Goal: Use online tool/utility: Utilize a website feature to perform a specific function

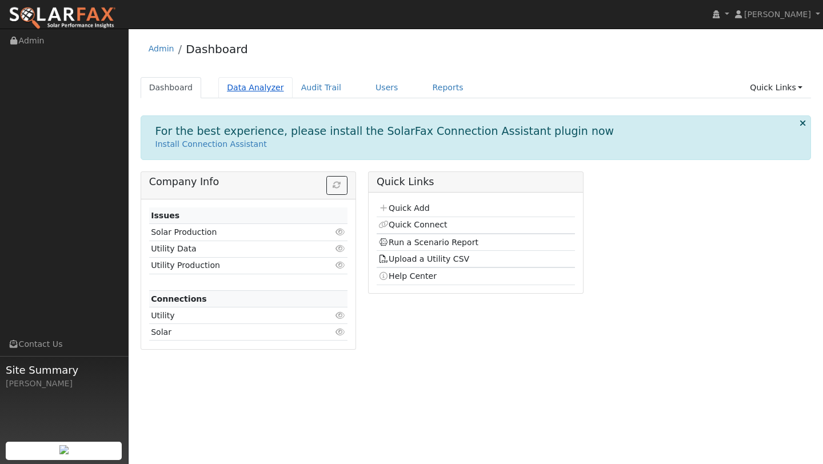
click at [273, 85] on link "Data Analyzer" at bounding box center [255, 87] width 74 height 21
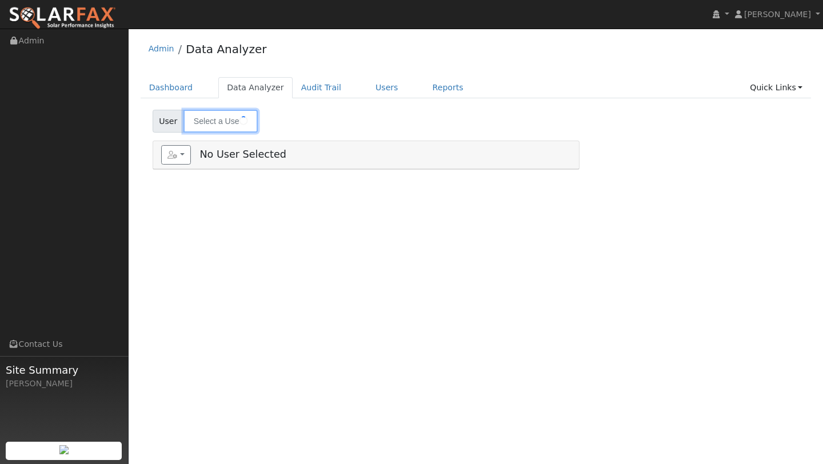
type input "Paul Hayer"
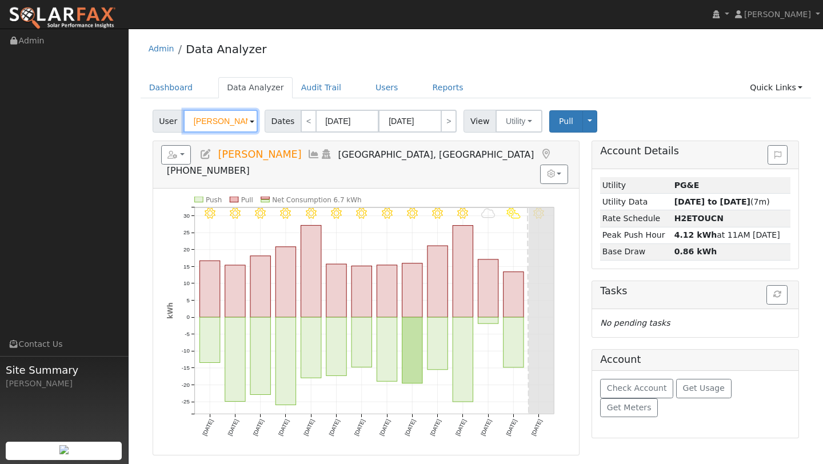
click at [221, 123] on input "Paul Hayer" at bounding box center [221, 121] width 74 height 23
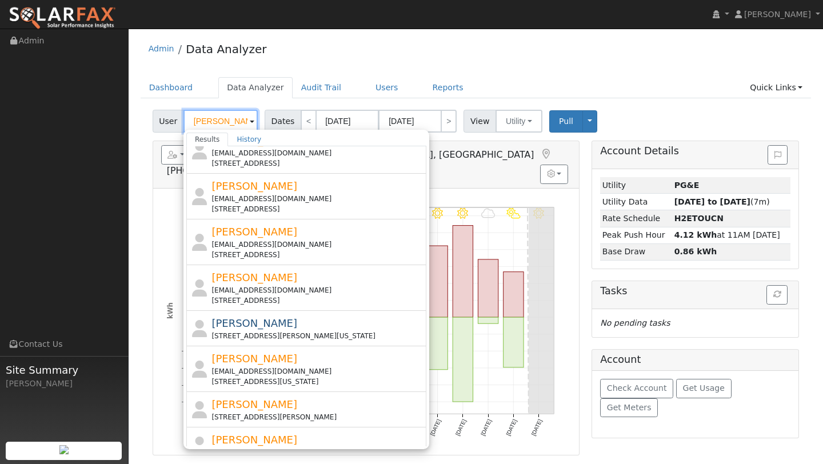
scroll to position [352, 0]
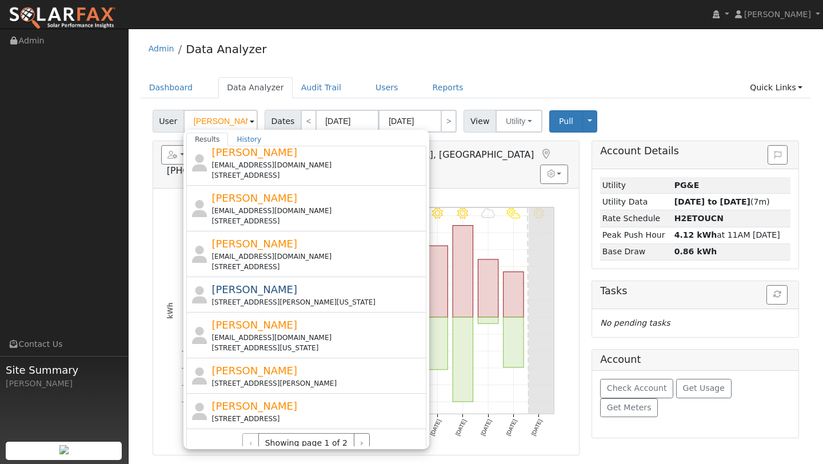
click at [250, 236] on div "[PERSON_NAME] [EMAIL_ADDRESS][DOMAIN_NAME] [STREET_ADDRESS]" at bounding box center [318, 254] width 212 height 36
type input "[PERSON_NAME]"
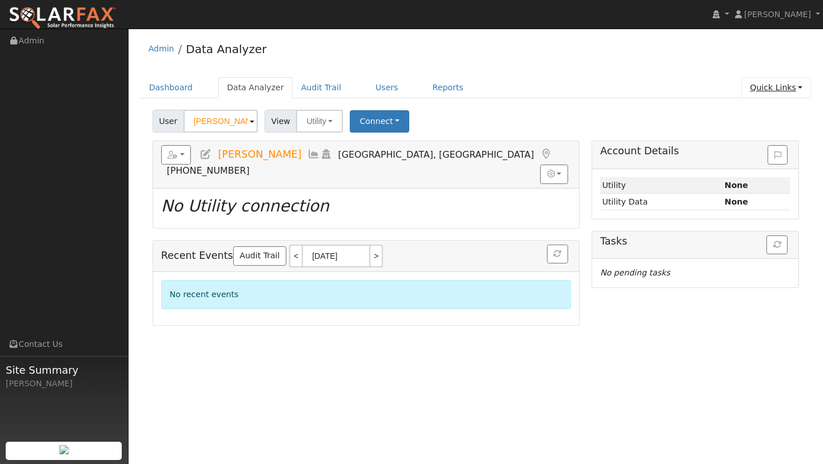
click at [800, 85] on link "Quick Links" at bounding box center [776, 87] width 70 height 21
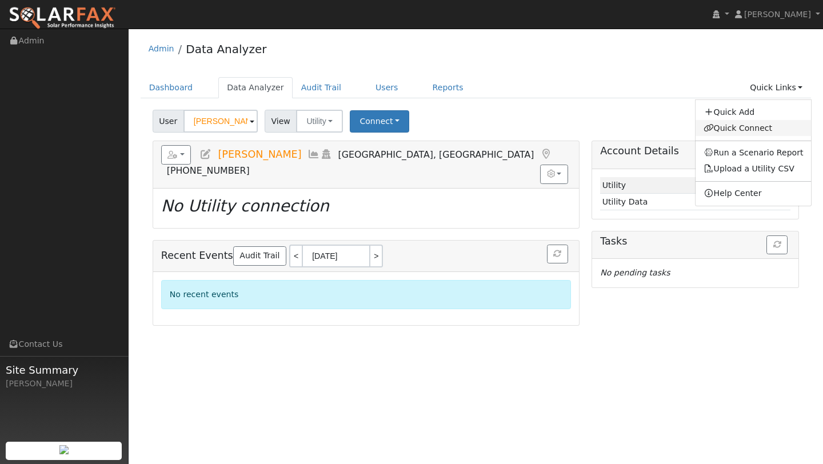
click at [737, 125] on link "Quick Connect" at bounding box center [754, 128] width 116 height 16
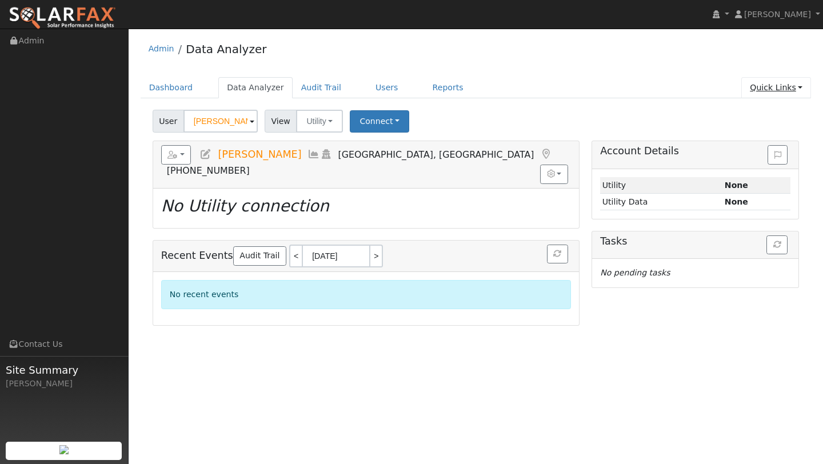
click at [792, 89] on link "Quick Links" at bounding box center [776, 87] width 70 height 21
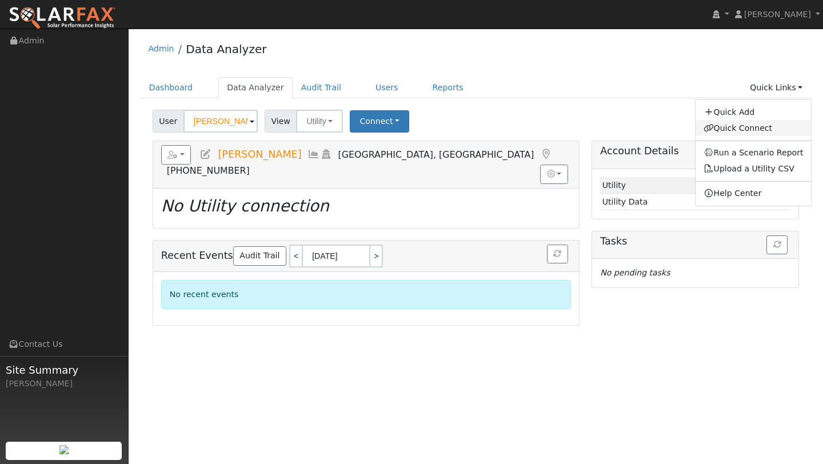
click at [760, 128] on link "Quick Connect" at bounding box center [754, 128] width 116 height 16
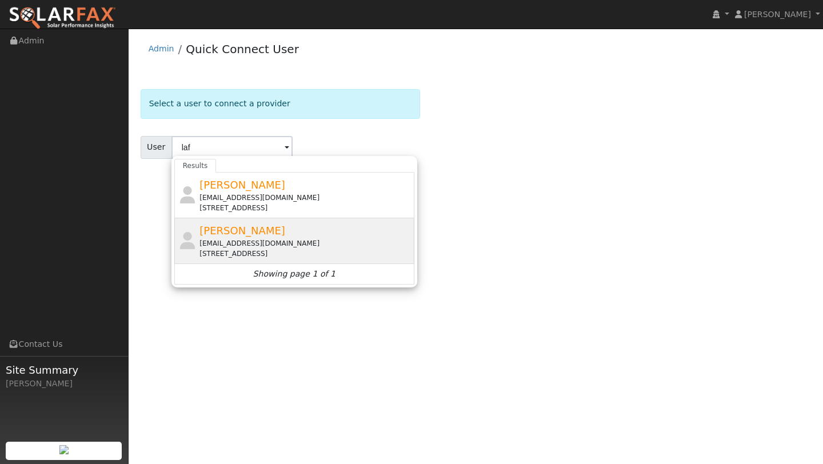
click at [230, 225] on span "[PERSON_NAME]" at bounding box center [243, 231] width 86 height 12
type input "[PERSON_NAME]"
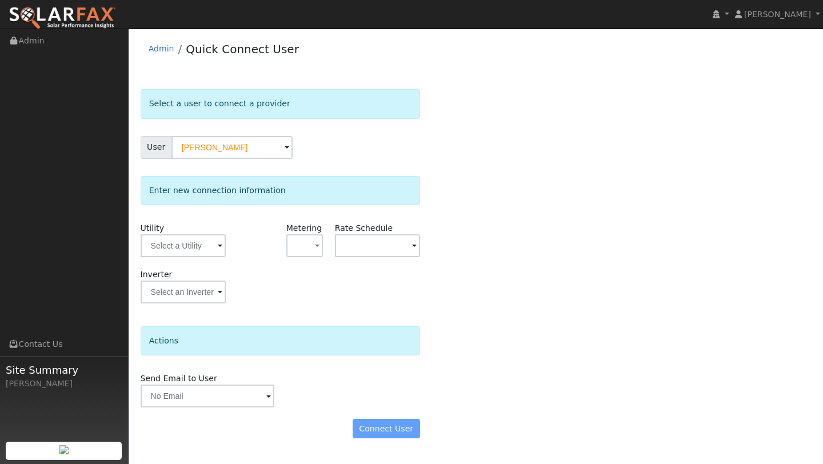
click at [182, 267] on div "Utility" at bounding box center [182, 245] width 97 height 46
click at [182, 252] on input "text" at bounding box center [183, 245] width 85 height 23
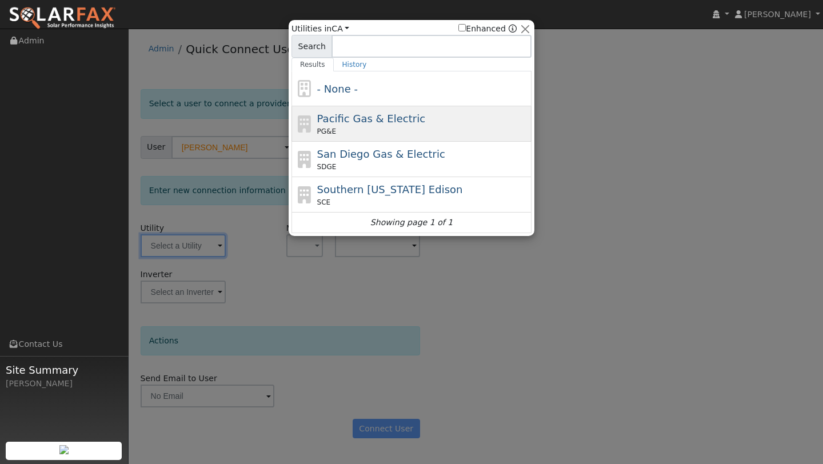
click at [377, 130] on div "PG&E" at bounding box center [423, 131] width 212 height 10
type input "PG&E"
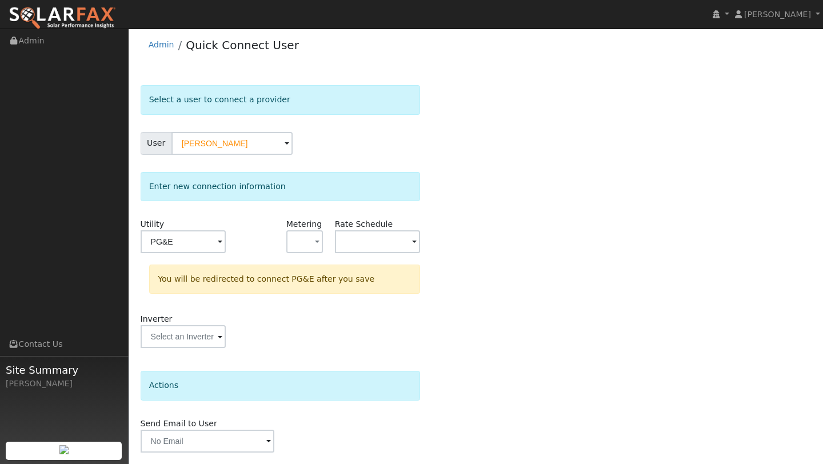
scroll to position [40, 0]
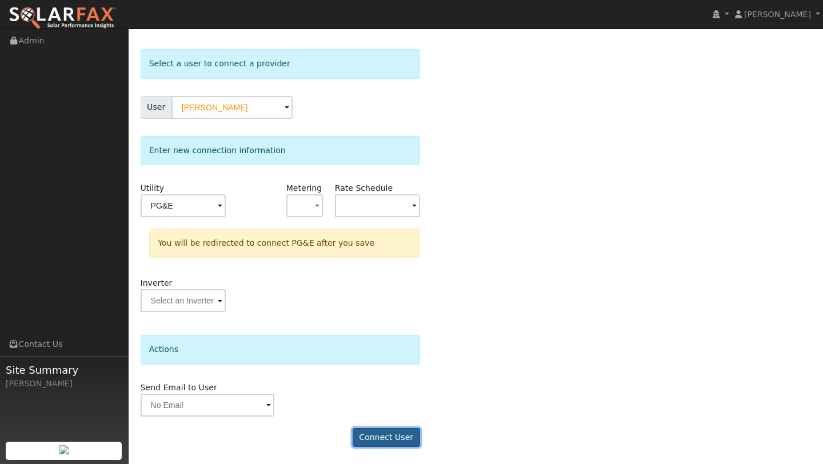
click at [382, 441] on button "Connect User" at bounding box center [386, 437] width 67 height 19
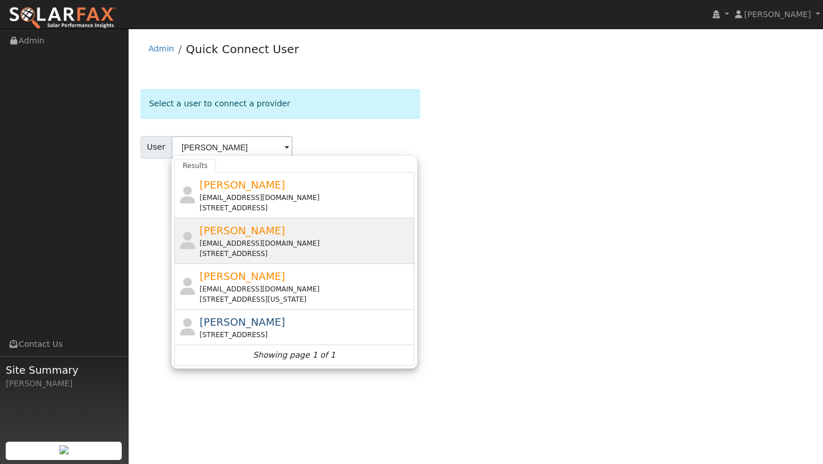
click at [278, 233] on div "[PERSON_NAME] [EMAIL_ADDRESS][DOMAIN_NAME] [STREET_ADDRESS]" at bounding box center [306, 241] width 212 height 36
type input "[PERSON_NAME]"
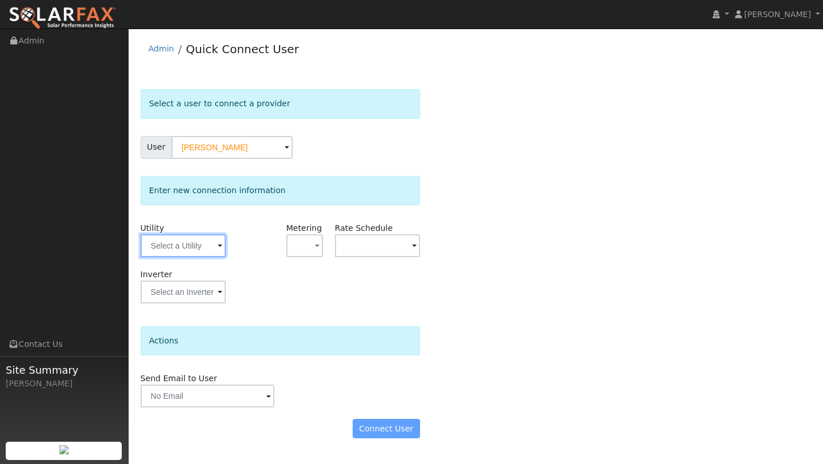
click at [171, 253] on input "text" at bounding box center [183, 245] width 85 height 23
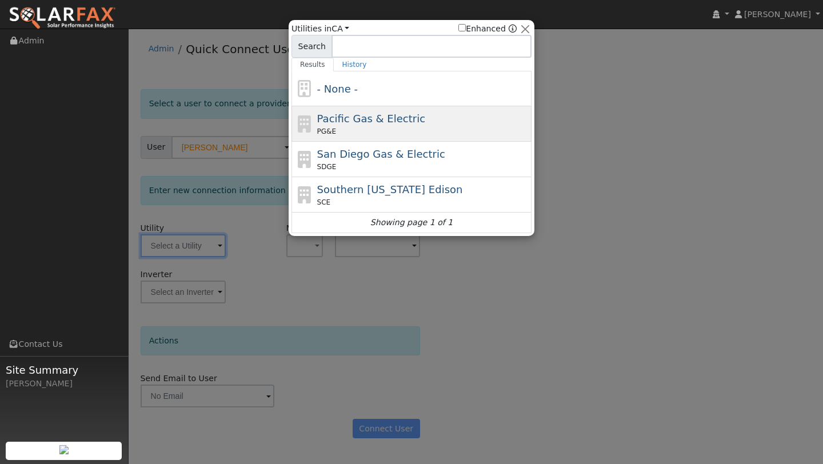
click at [353, 131] on div "PG&E" at bounding box center [423, 131] width 212 height 10
type input "PG&E"
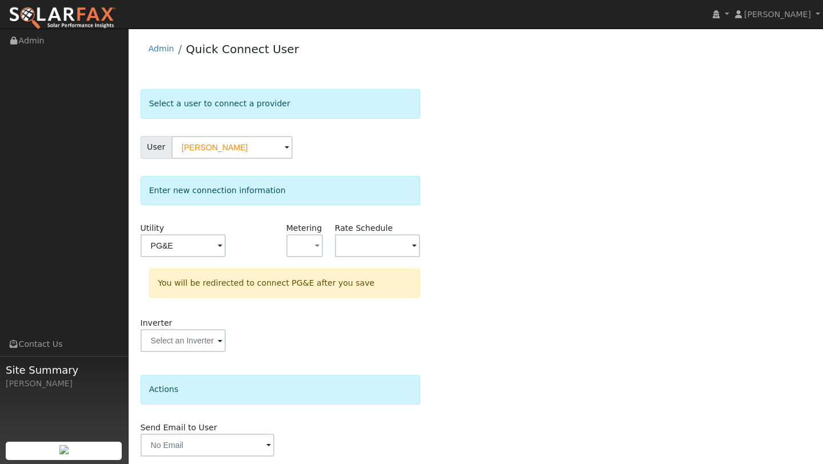
scroll to position [40, 0]
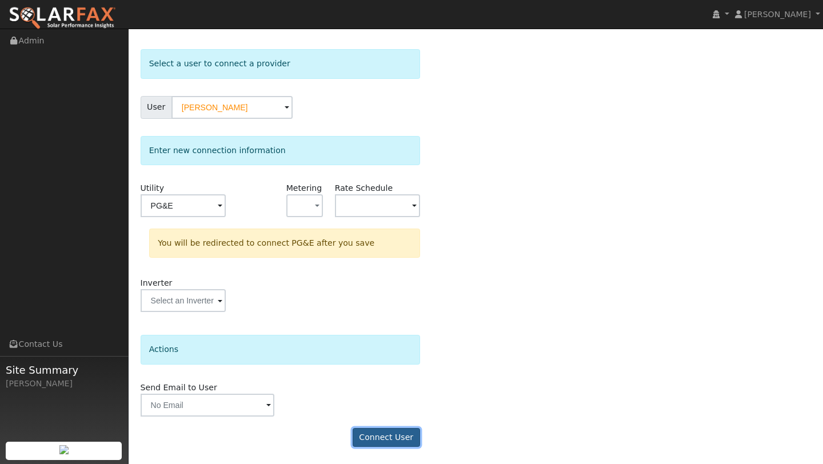
click at [406, 436] on button "Connect User" at bounding box center [386, 437] width 67 height 19
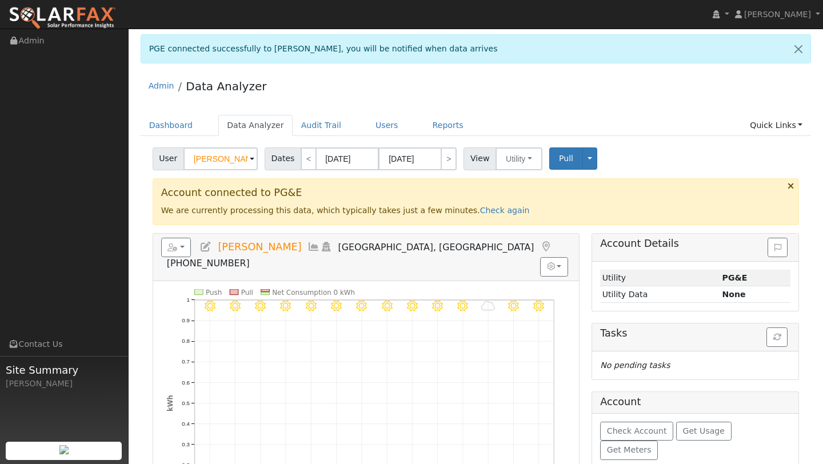
click at [333, 90] on div "Admin Data Analyzer" at bounding box center [476, 88] width 671 height 35
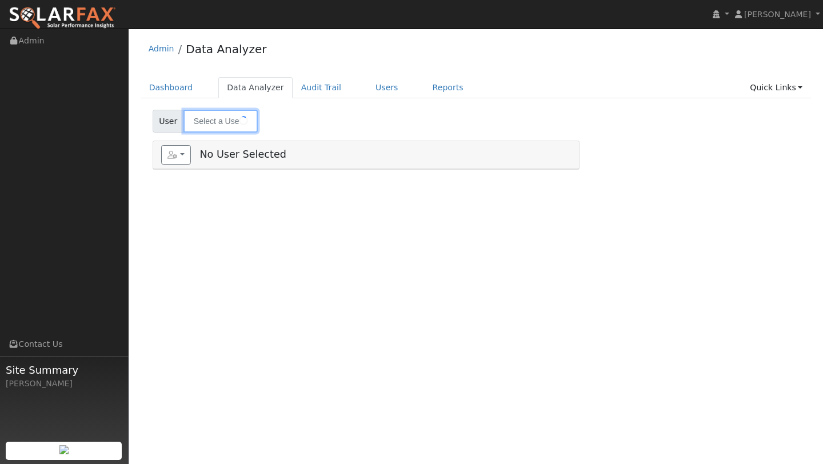
type input "[PERSON_NAME]"
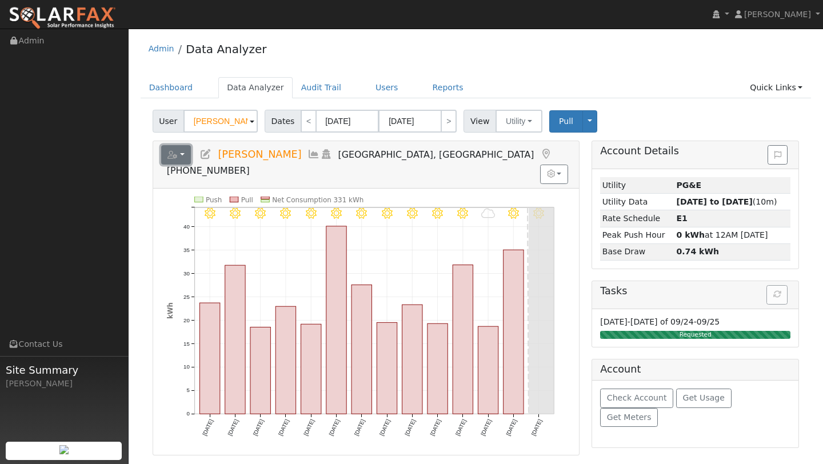
click at [174, 162] on button "button" at bounding box center [176, 154] width 30 height 19
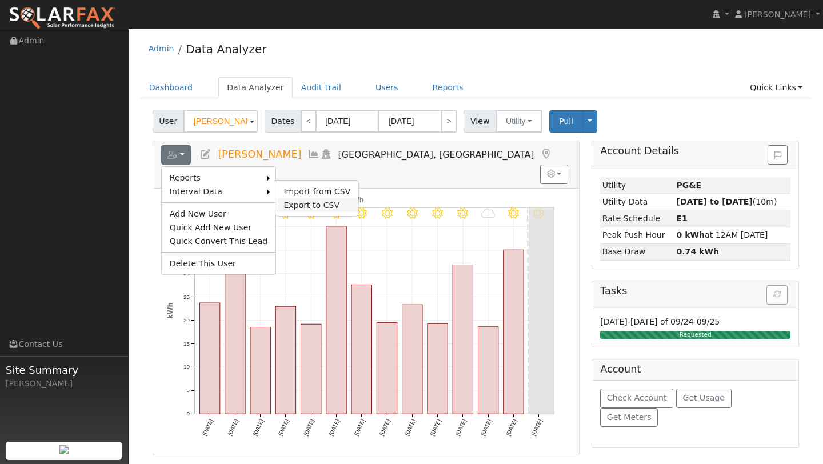
click at [281, 201] on link "Export to CSV" at bounding box center [317, 205] width 83 height 14
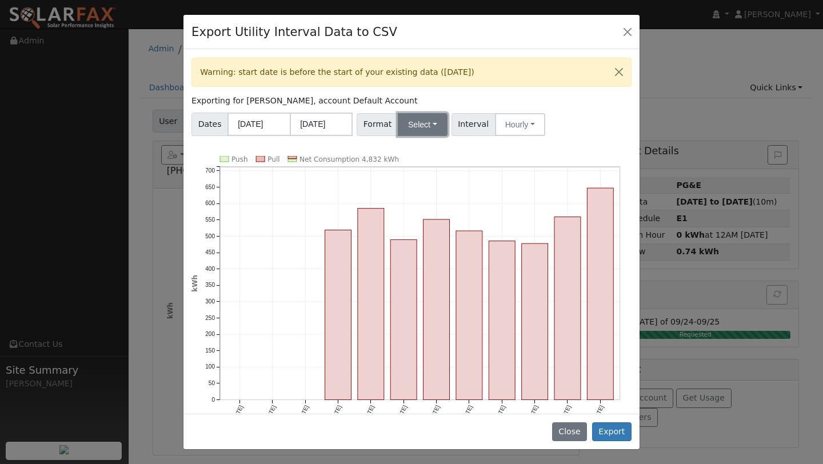
click at [434, 114] on button "Select" at bounding box center [423, 124] width 50 height 23
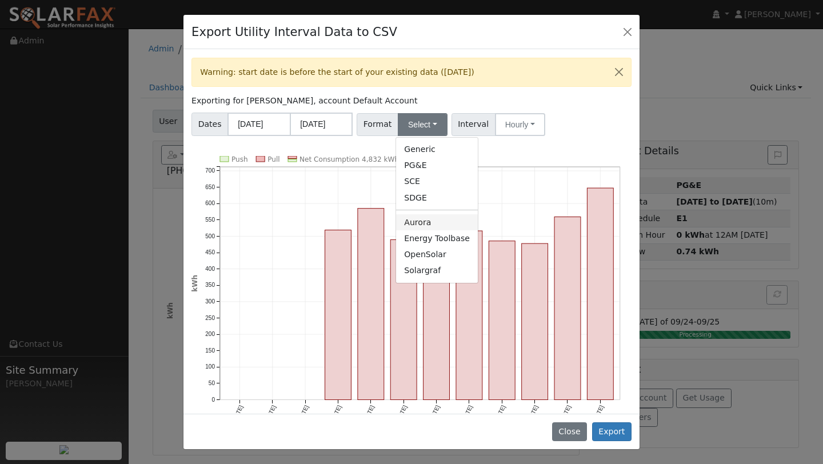
click at [418, 226] on link "Aurora" at bounding box center [437, 222] width 82 height 16
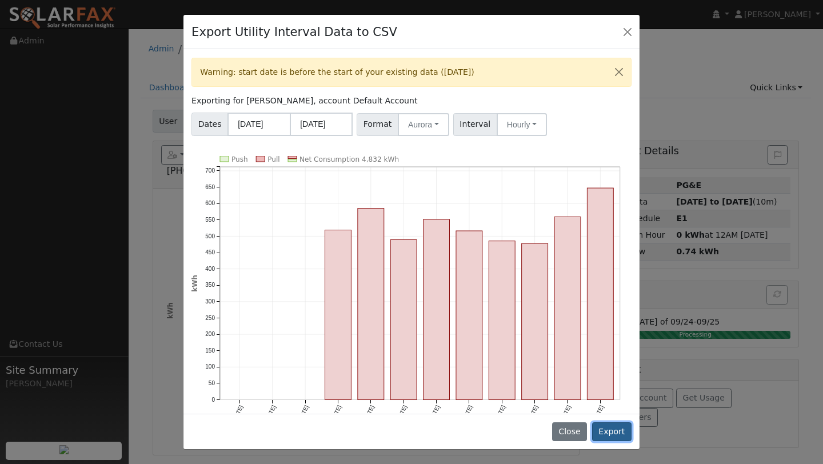
click at [608, 430] on button "Export" at bounding box center [611, 431] width 39 height 19
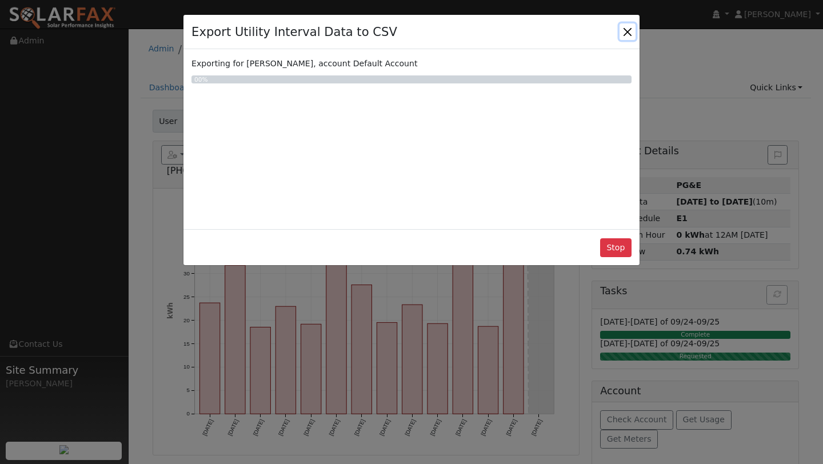
click at [621, 35] on button "Close" at bounding box center [628, 31] width 16 height 16
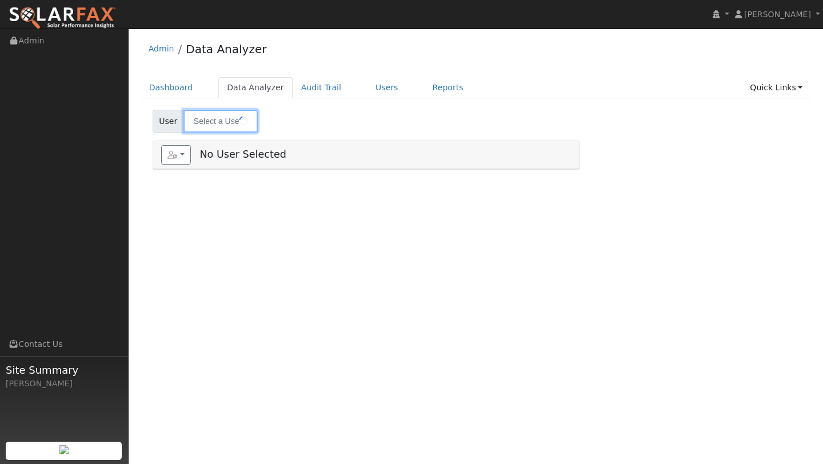
type input "[PERSON_NAME]"
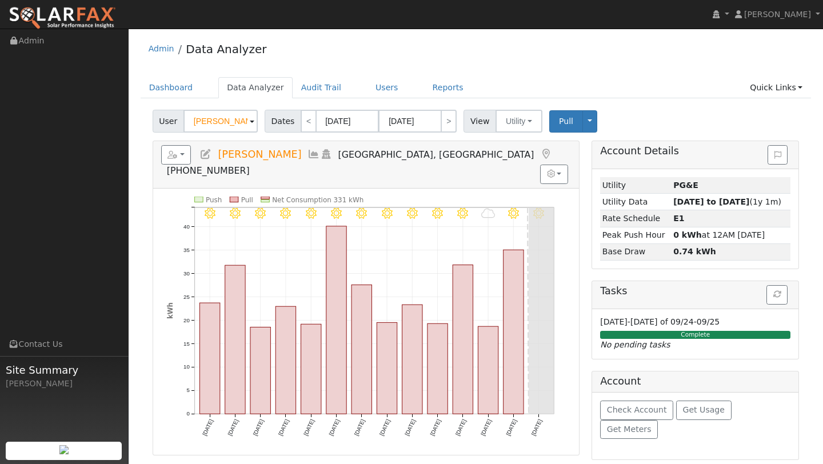
click at [170, 125] on span "User" at bounding box center [168, 121] width 31 height 23
click at [175, 152] on icon "button" at bounding box center [172, 155] width 10 height 8
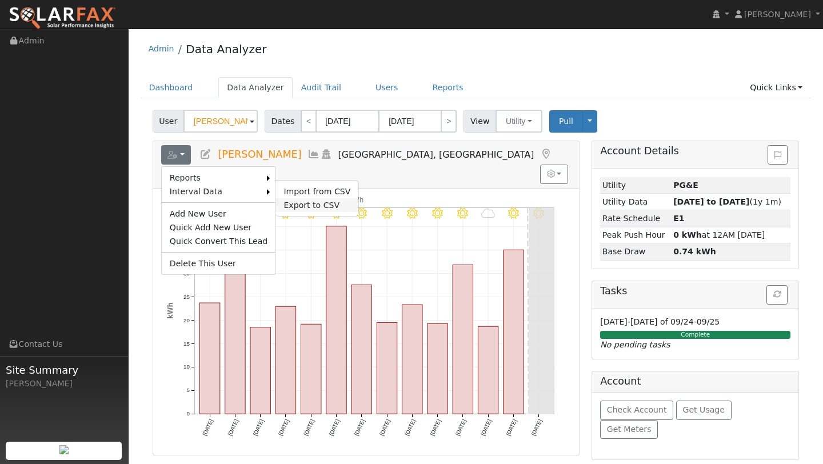
click at [320, 210] on link "Export to CSV" at bounding box center [317, 205] width 83 height 14
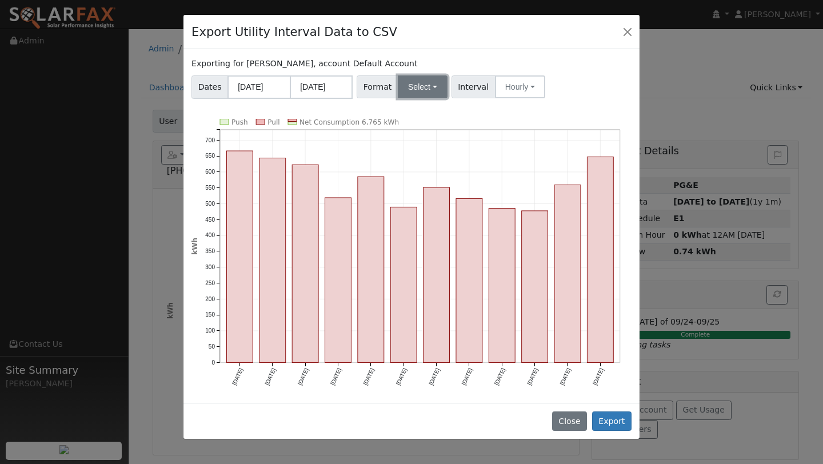
click at [438, 89] on button "Select" at bounding box center [423, 86] width 50 height 23
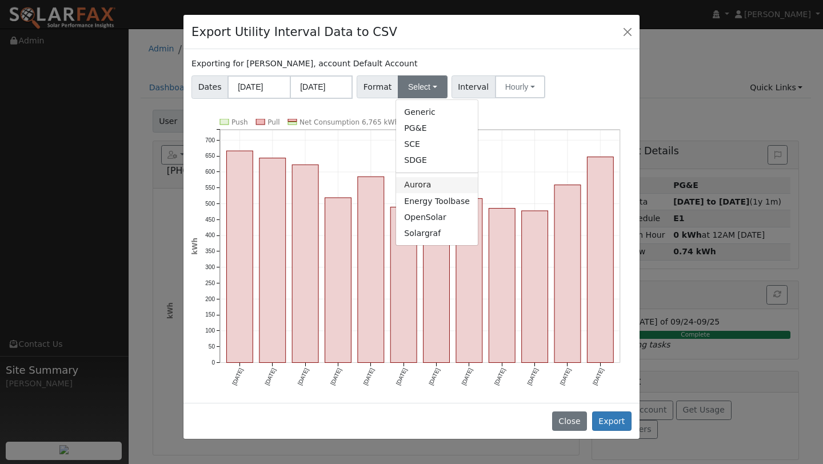
click at [430, 183] on link "Aurora" at bounding box center [437, 185] width 82 height 16
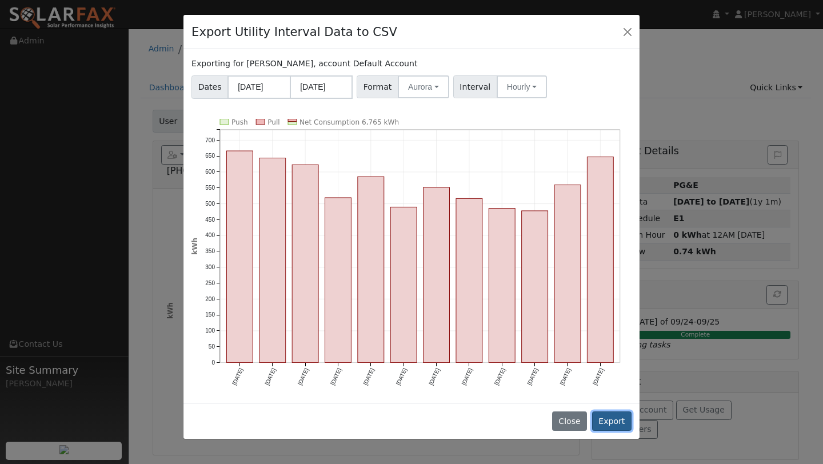
click at [606, 422] on button "Export" at bounding box center [611, 421] width 39 height 19
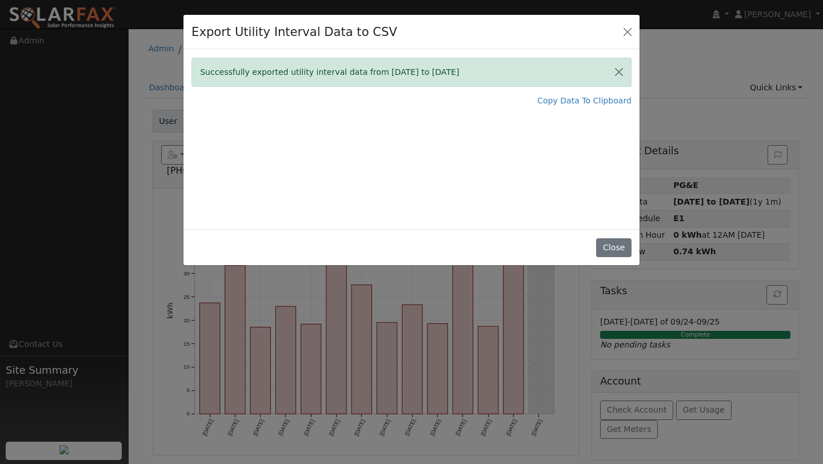
click at [512, 77] on div "Successfully exported utility interval data from 09/01/24 to 08/31/25" at bounding box center [412, 72] width 440 height 29
click at [513, 110] on div "Successfully exported utility interval data from 09/01/24 to 08/31/25 Copy Data…" at bounding box center [412, 139] width 456 height 180
click at [513, 113] on div "Successfully exported utility interval data from 09/01/24 to 08/31/25 Copy Data…" at bounding box center [412, 139] width 456 height 180
click at [560, 104] on link "Copy Data To Clipboard" at bounding box center [584, 101] width 94 height 12
click at [634, 34] on button "Close" at bounding box center [628, 31] width 16 height 16
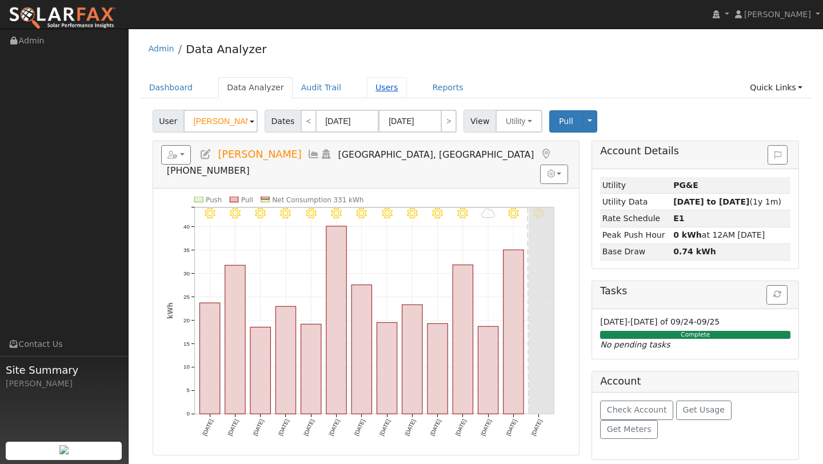
click at [381, 85] on link "Users" at bounding box center [387, 87] width 40 height 21
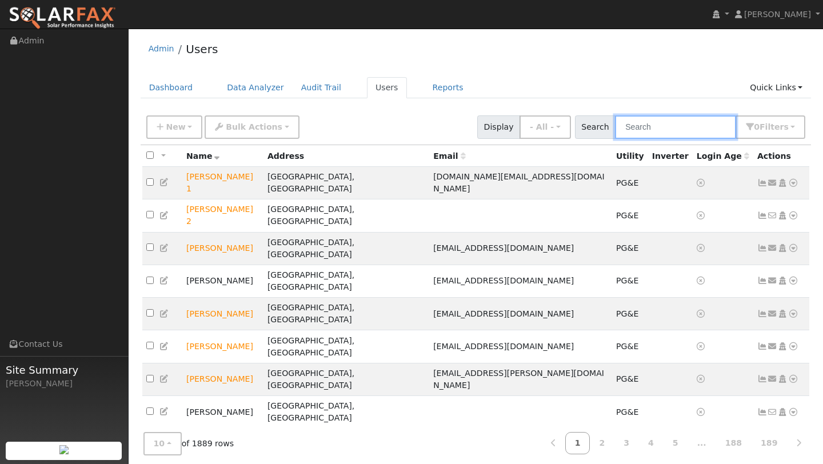
click at [665, 122] on input "text" at bounding box center [675, 126] width 121 height 23
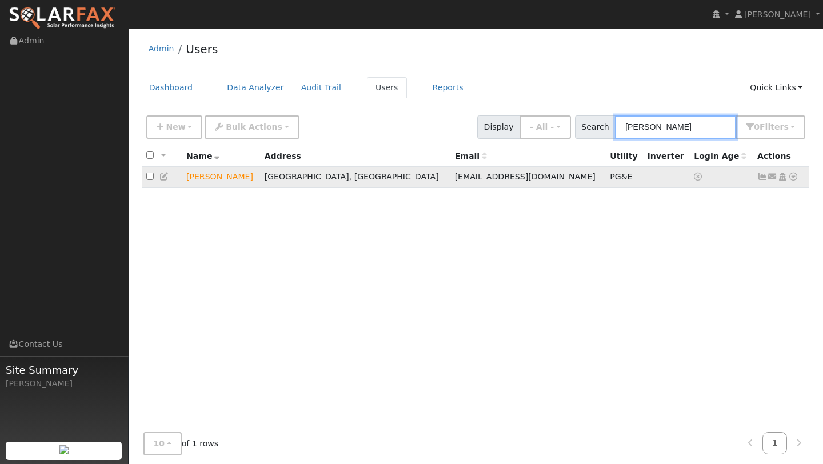
type input "james lef"
click at [791, 176] on icon at bounding box center [793, 177] width 10 height 8
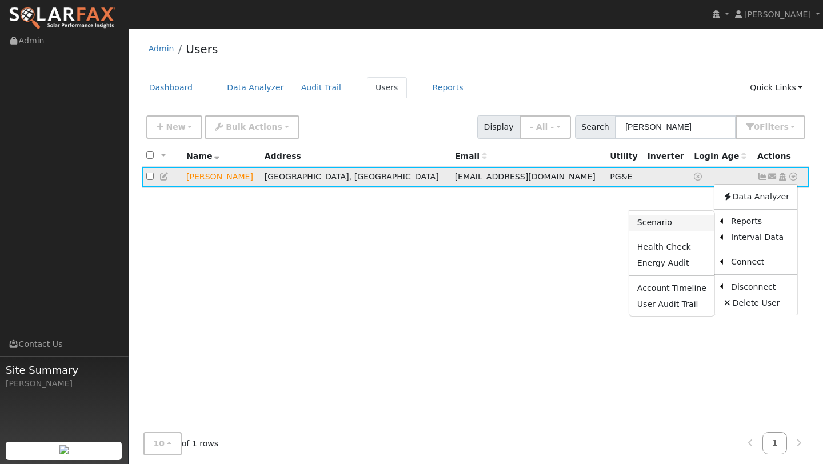
click at [702, 224] on link "Scenario" at bounding box center [671, 223] width 85 height 16
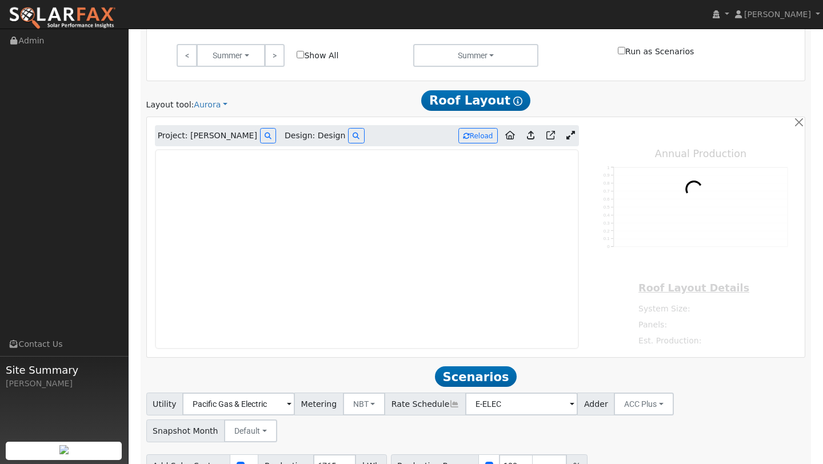
scroll to position [573, 0]
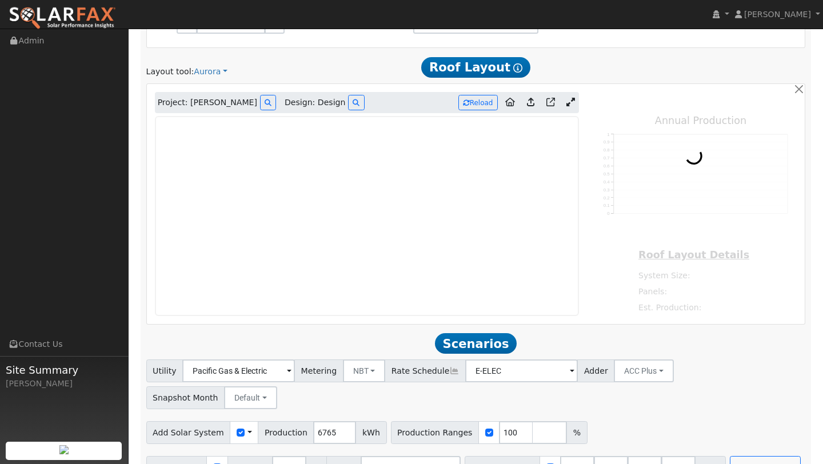
type input "11967"
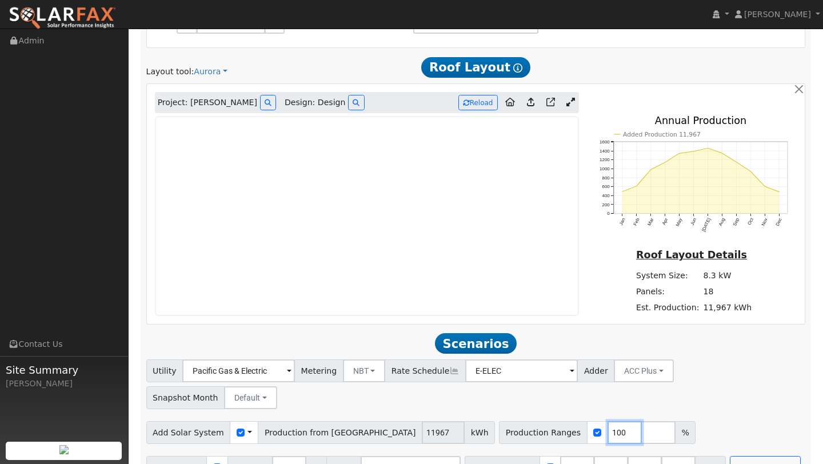
click at [608, 421] on input "100" at bounding box center [625, 432] width 34 height 23
type input "114"
click at [783, 456] on button "Run Scenarios" at bounding box center [765, 467] width 70 height 23
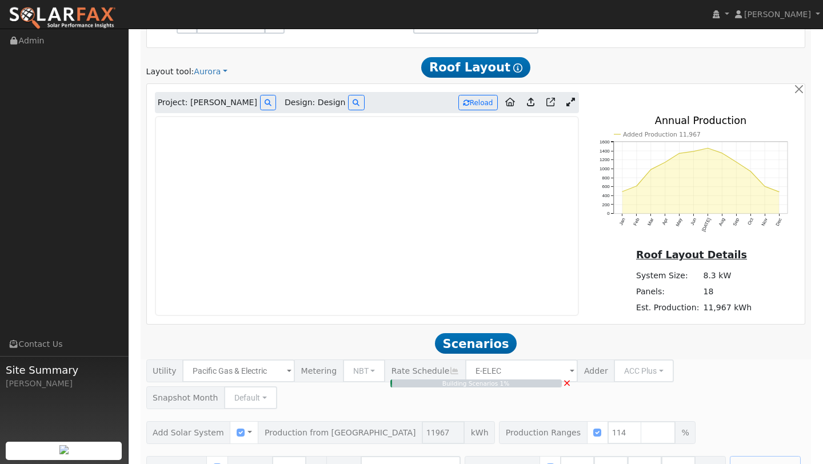
type input "9.1"
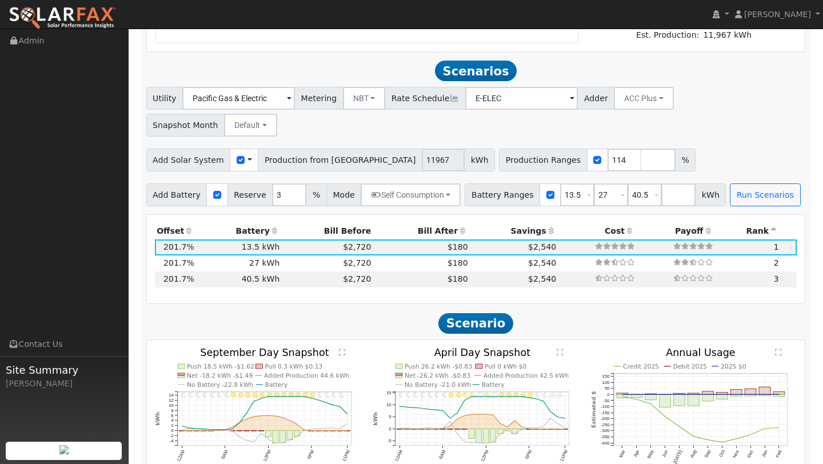
scroll to position [842, 0]
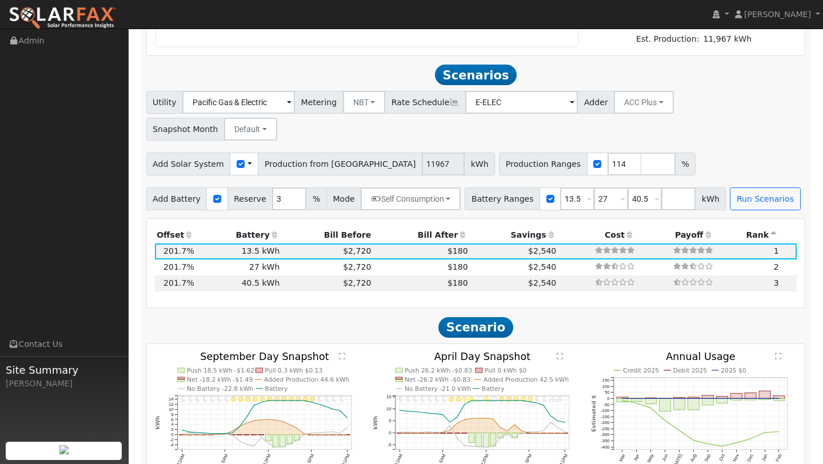
click at [234, 153] on div "Use CSV Data" at bounding box center [244, 164] width 29 height 23
click at [237, 160] on input "checkbox" at bounding box center [241, 164] width 8 height 8
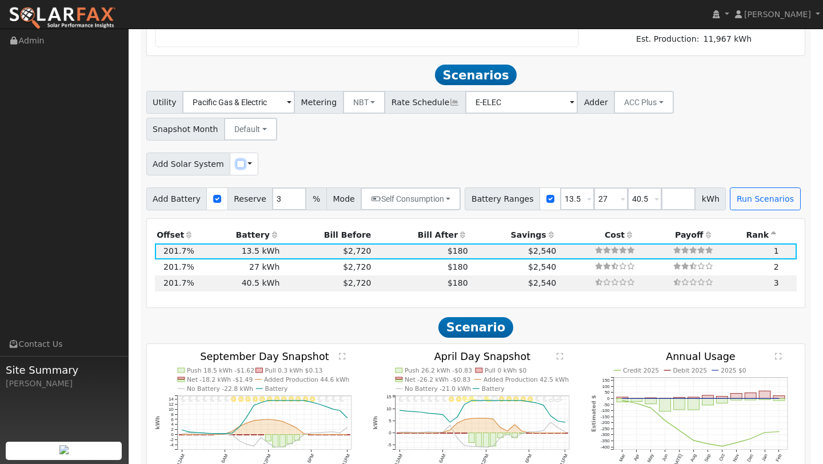
click at [237, 160] on input "checkbox" at bounding box center [241, 164] width 8 height 8
checkbox input "true"
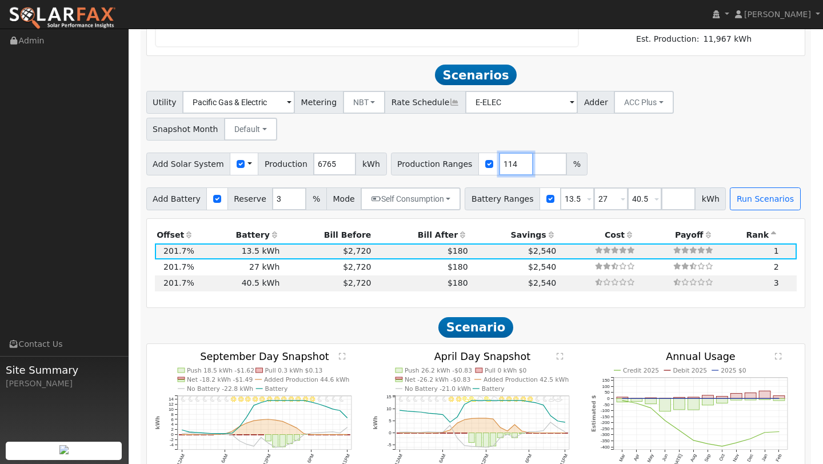
click at [501, 153] on input "114" at bounding box center [516, 164] width 34 height 23
type input "114"
click at [745, 188] on button "Run Scenarios" at bounding box center [765, 199] width 70 height 23
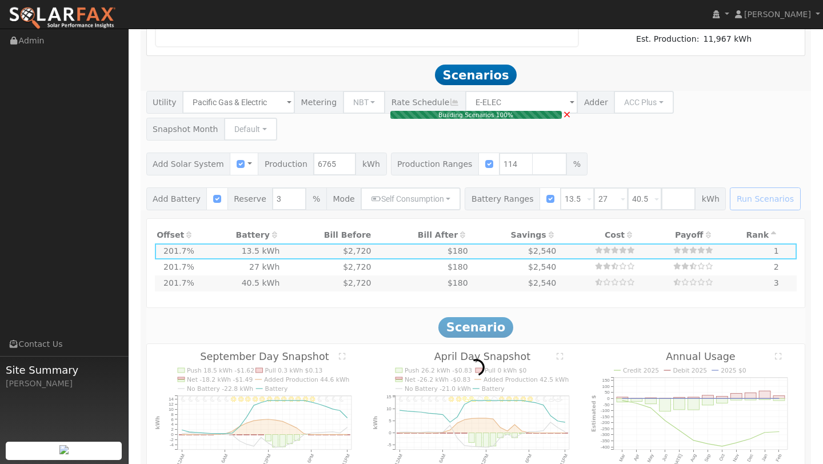
type input "5.1"
type input "$17,995"
type input "$10,259"
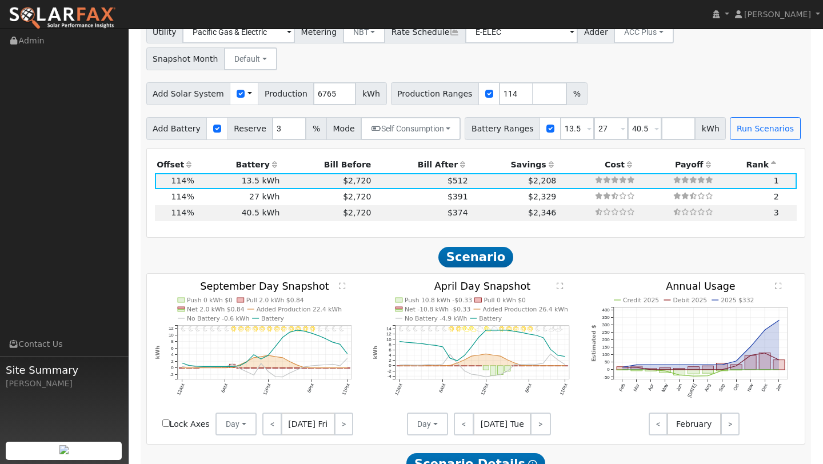
scroll to position [908, 0]
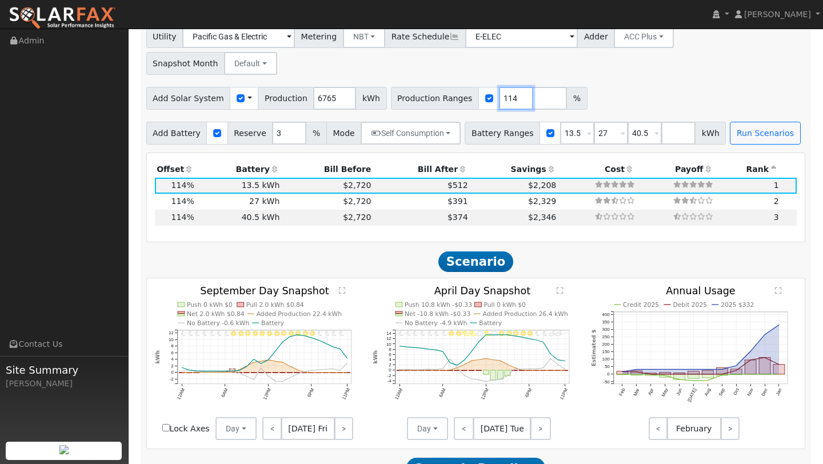
click at [499, 87] on input "114" at bounding box center [516, 98] width 34 height 23
type input "139"
click at [730, 122] on button "Run Scenarios" at bounding box center [765, 133] width 70 height 23
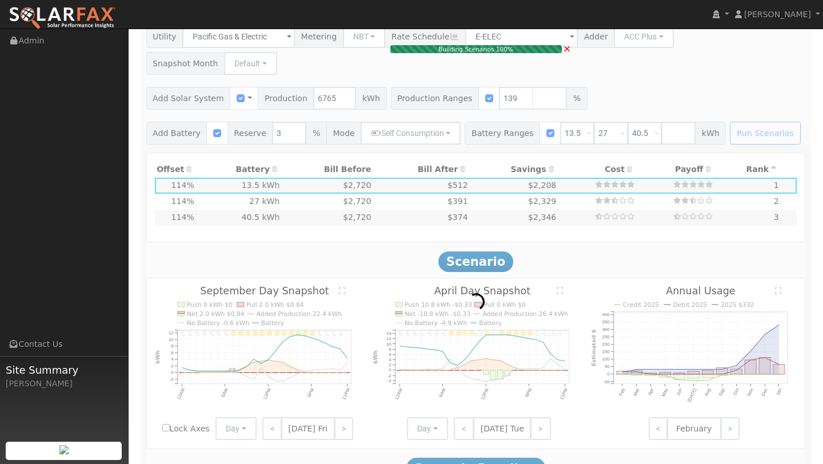
type input "6.3"
type input "$21,940"
type input "$11,442"
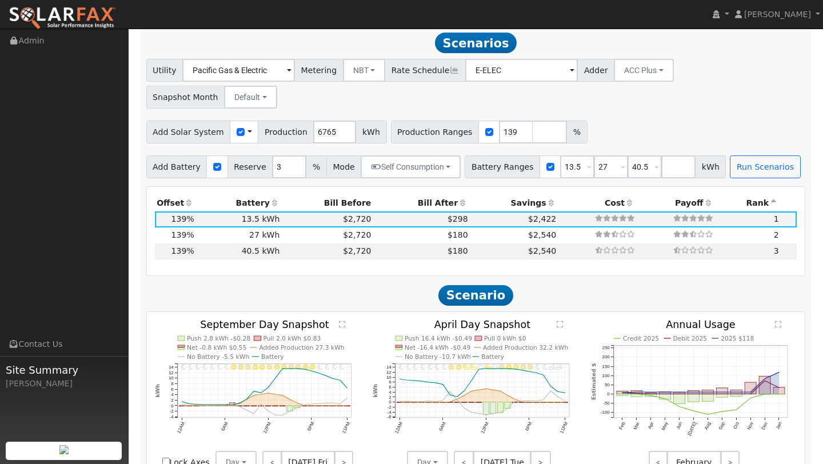
scroll to position [872, 0]
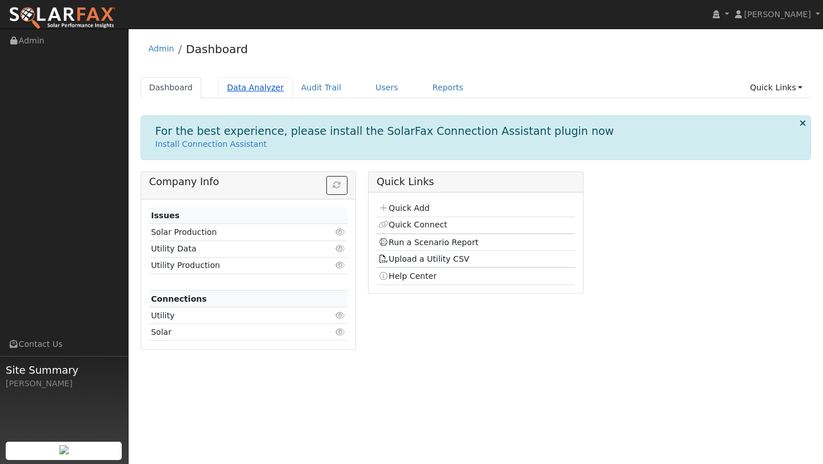
click at [269, 86] on link "Data Analyzer" at bounding box center [255, 87] width 74 height 21
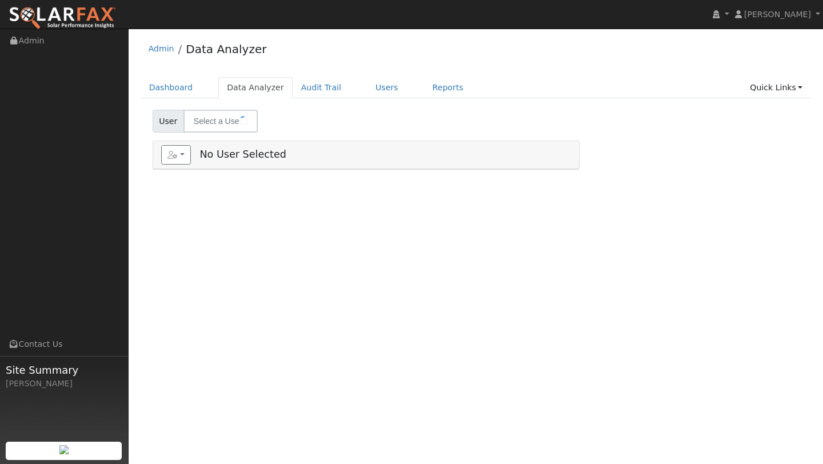
click at [389, 84] on link "Users" at bounding box center [387, 87] width 40 height 21
type input "[PERSON_NAME]"
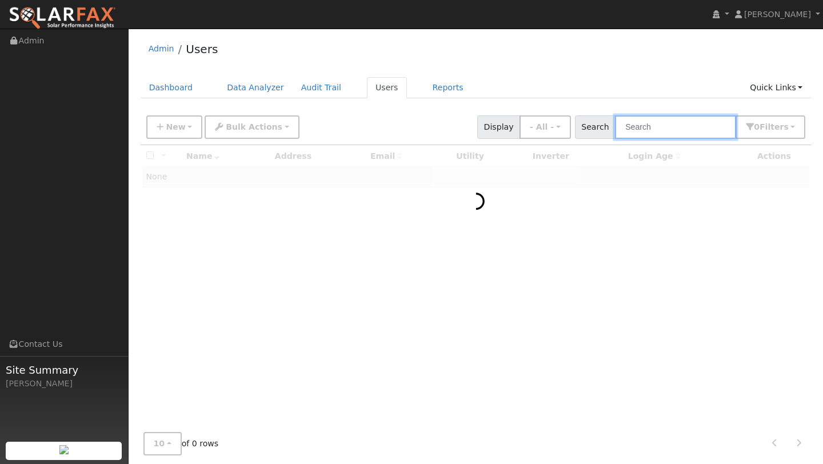
click at [674, 125] on input "text" at bounding box center [675, 126] width 121 height 23
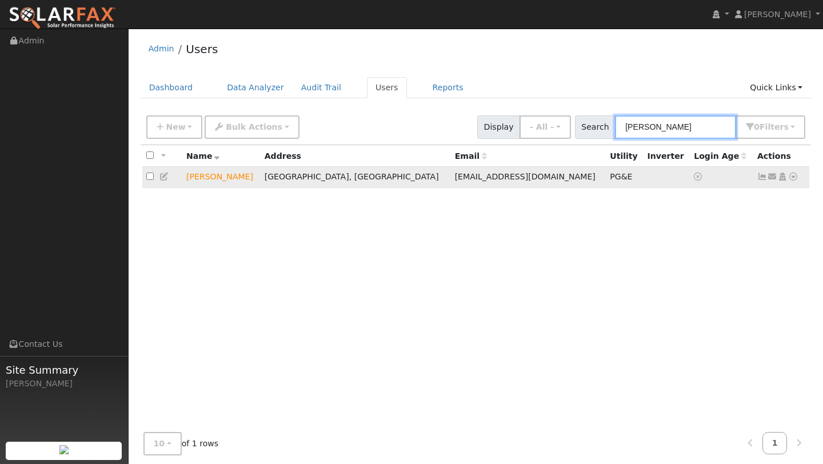
type input "[PERSON_NAME]"
click at [791, 174] on icon at bounding box center [793, 177] width 10 height 8
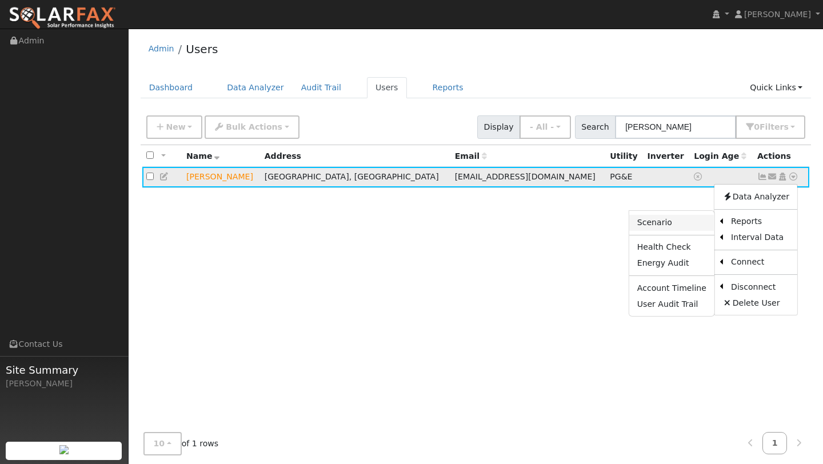
click at [696, 222] on link "Scenario" at bounding box center [671, 223] width 85 height 16
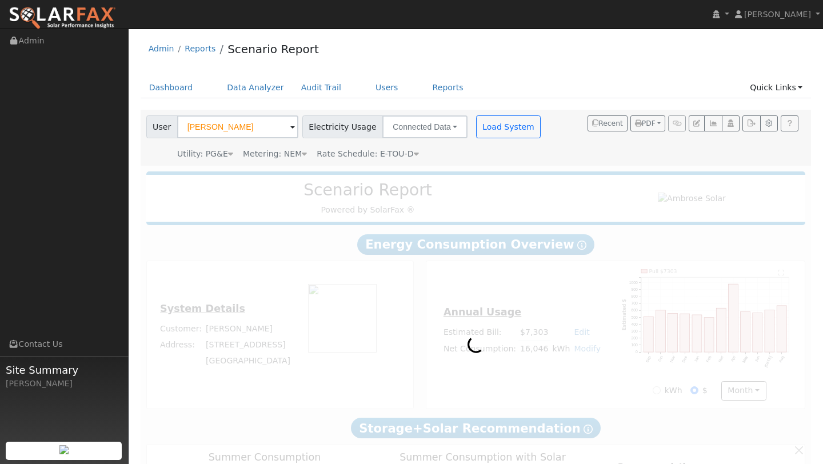
type input "16460"
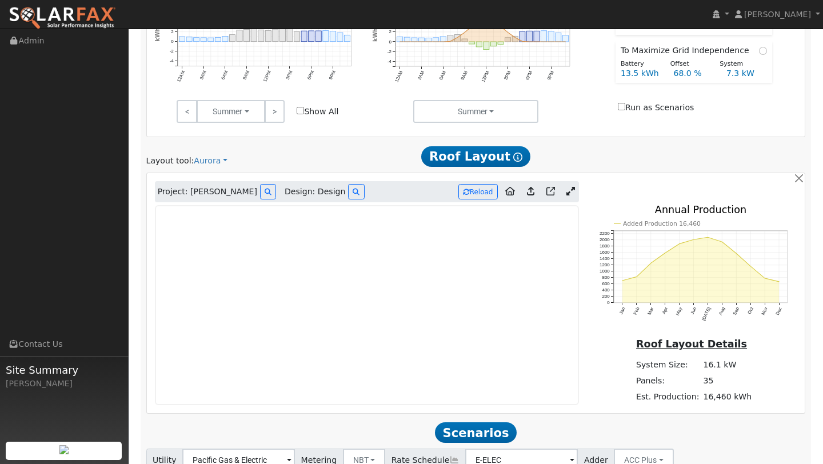
scroll to position [573, 0]
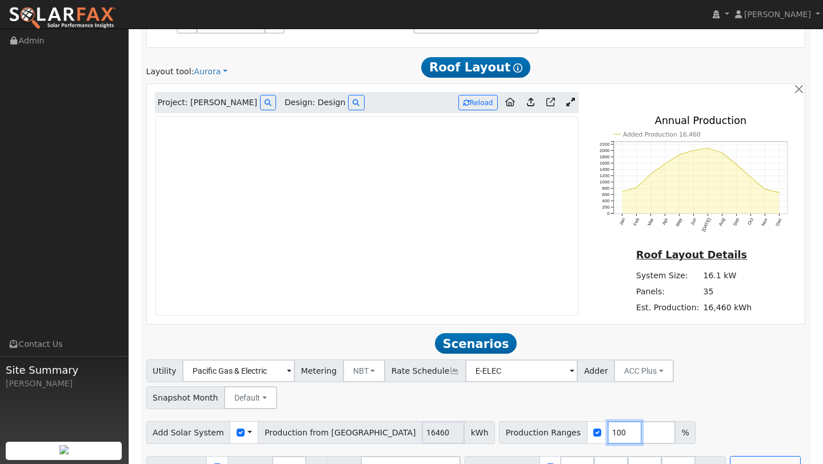
click at [608, 421] on input "100" at bounding box center [625, 432] width 34 height 23
type input "116"
click at [735, 456] on button "Run Scenarios" at bounding box center [765, 467] width 70 height 23
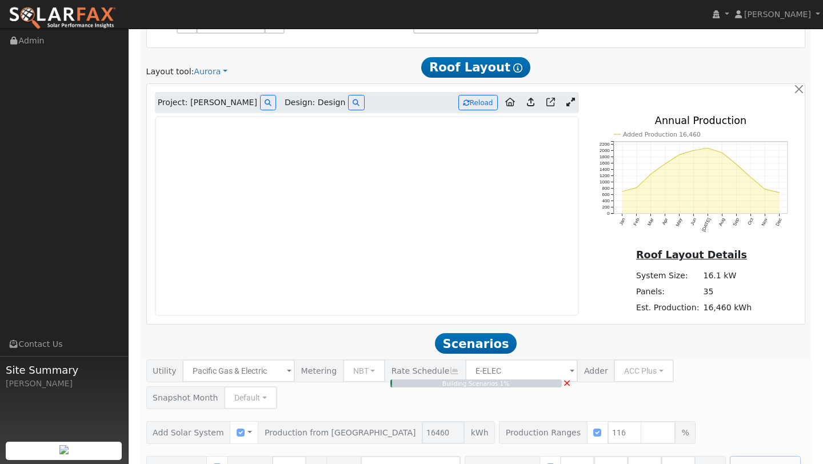
type input "12.7"
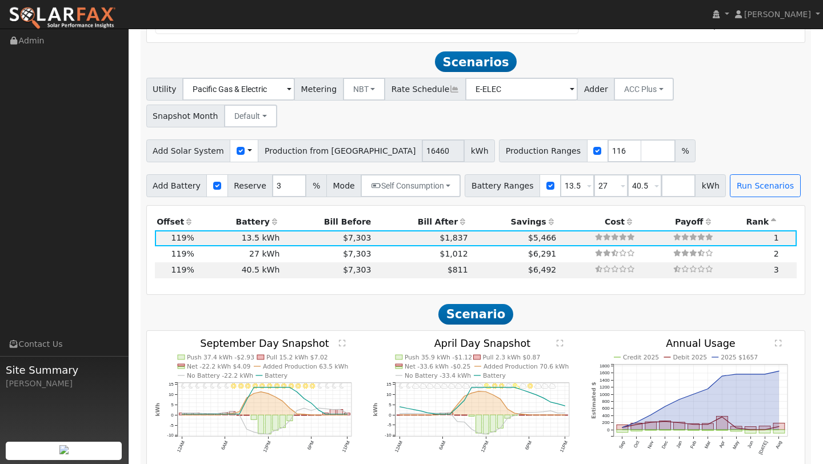
scroll to position [872, 0]
